Goal: Navigation & Orientation: Find specific page/section

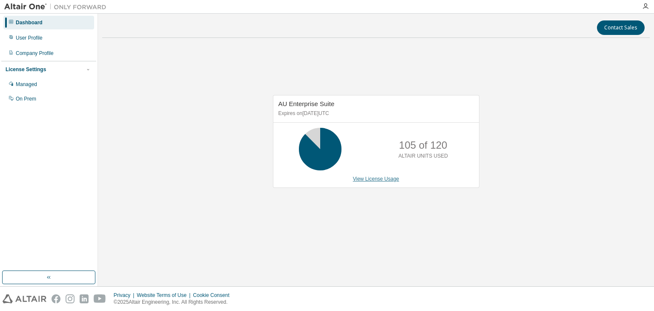
click at [381, 179] on link "View License Usage" at bounding box center [376, 179] width 46 height 6
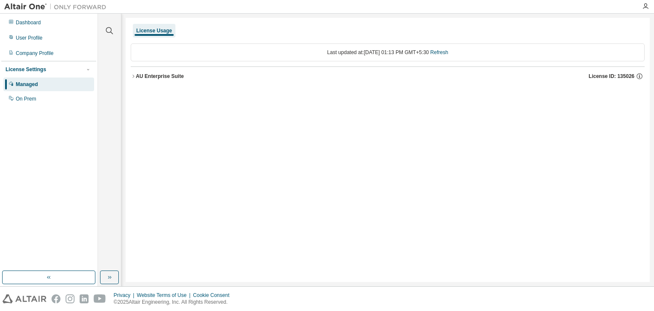
click at [133, 76] on icon "button" at bounding box center [133, 76] width 5 height 5
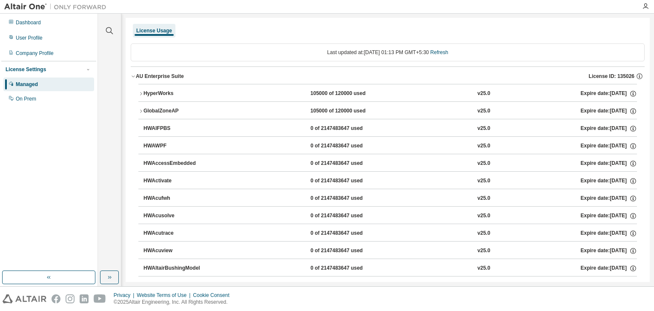
click at [138, 93] on icon "button" at bounding box center [140, 93] width 5 height 5
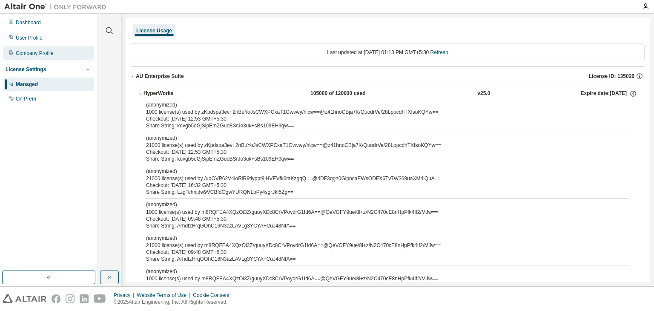
click at [50, 50] on div "Company Profile" at bounding box center [35, 53] width 38 height 7
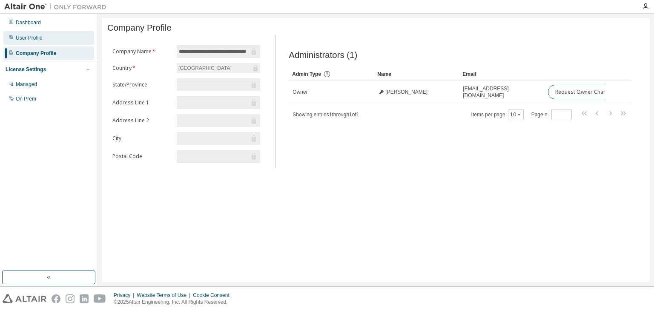
click at [46, 36] on div "User Profile" at bounding box center [48, 38] width 91 height 14
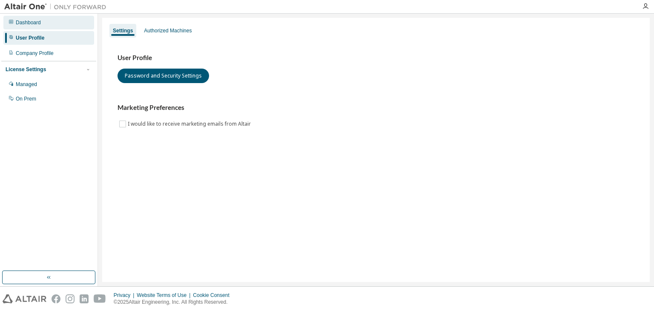
click at [43, 24] on div "Dashboard" at bounding box center [48, 23] width 91 height 14
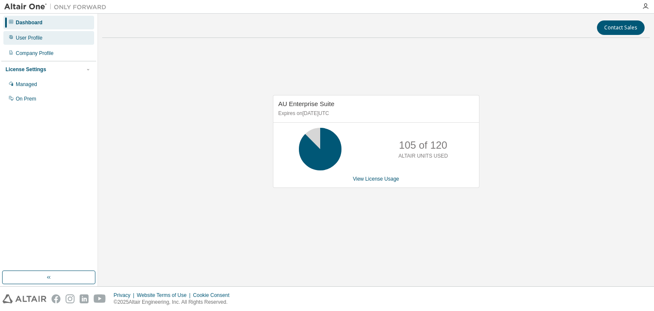
click at [41, 43] on div "User Profile" at bounding box center [48, 38] width 91 height 14
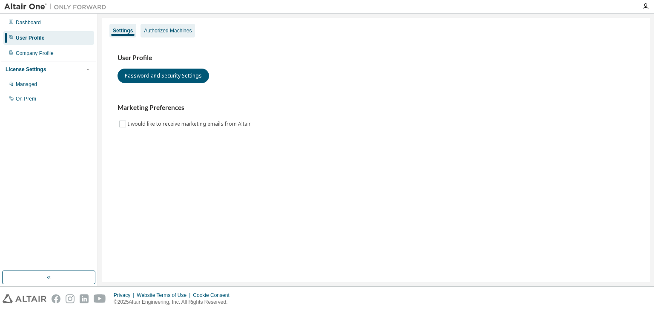
click at [175, 26] on div "Authorized Machines" at bounding box center [167, 31] width 54 height 14
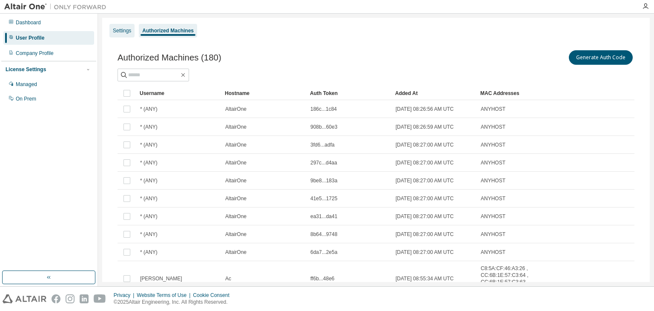
click at [119, 31] on div "Settings" at bounding box center [122, 30] width 18 height 7
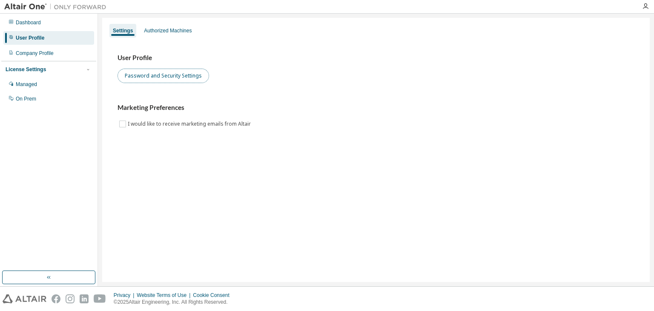
click at [157, 77] on button "Password and Security Settings" at bounding box center [162, 76] width 91 height 14
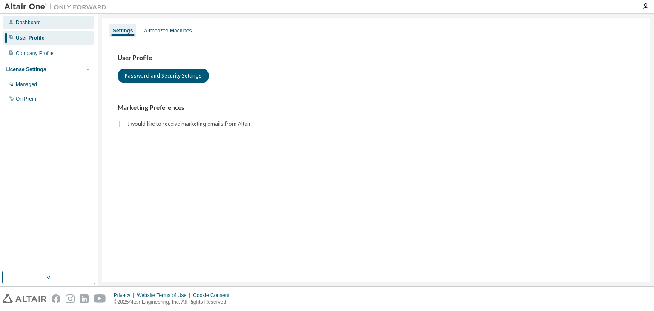
click at [44, 20] on div "Dashboard" at bounding box center [48, 23] width 91 height 14
